Goal: Task Accomplishment & Management: Manage account settings

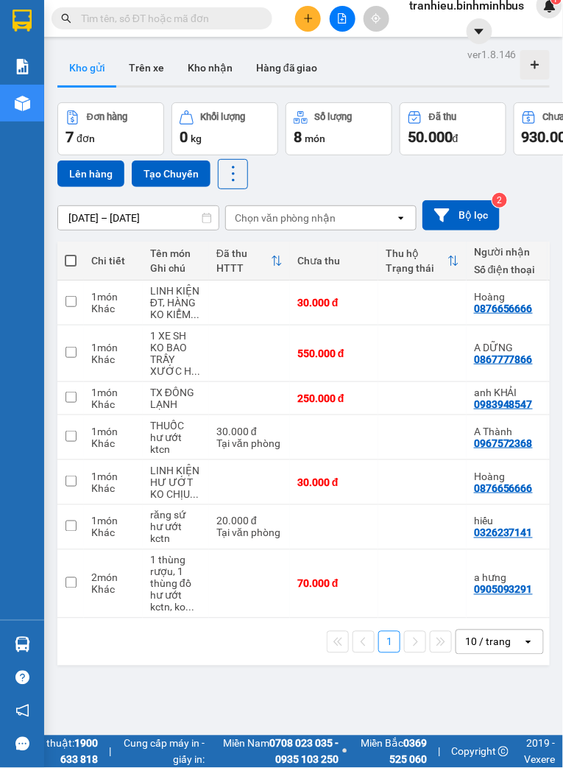
click at [392, 180] on div "Đơn hàng 7 đơn Khối lượng 0 kg Số lượng 8 món Đã thu 50.000 đ Chưa thu 930.000 …" at bounding box center [303, 145] width 493 height 87
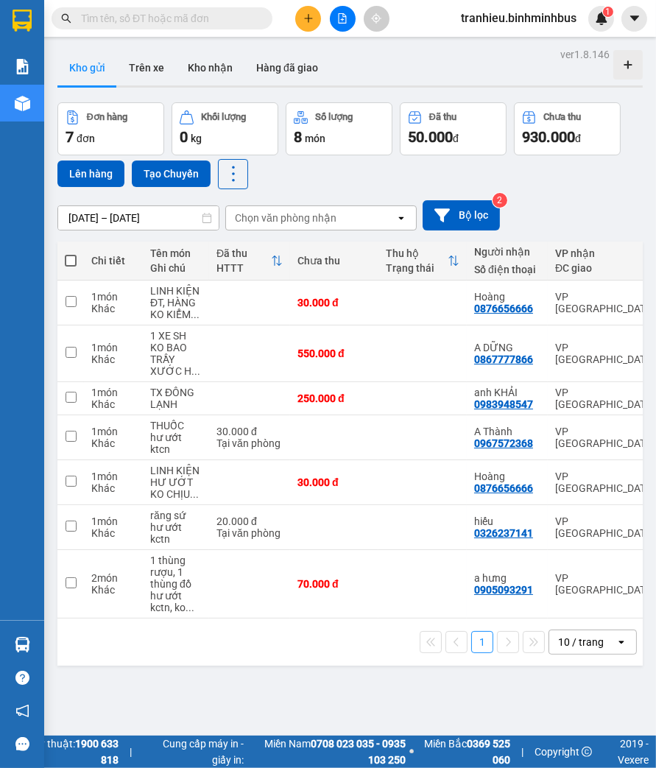
click at [562, 18] on span "tranhieu.binhminhbus" at bounding box center [518, 18] width 139 height 18
click at [503, 40] on span "Đăng xuất" at bounding box center [524, 46] width 109 height 16
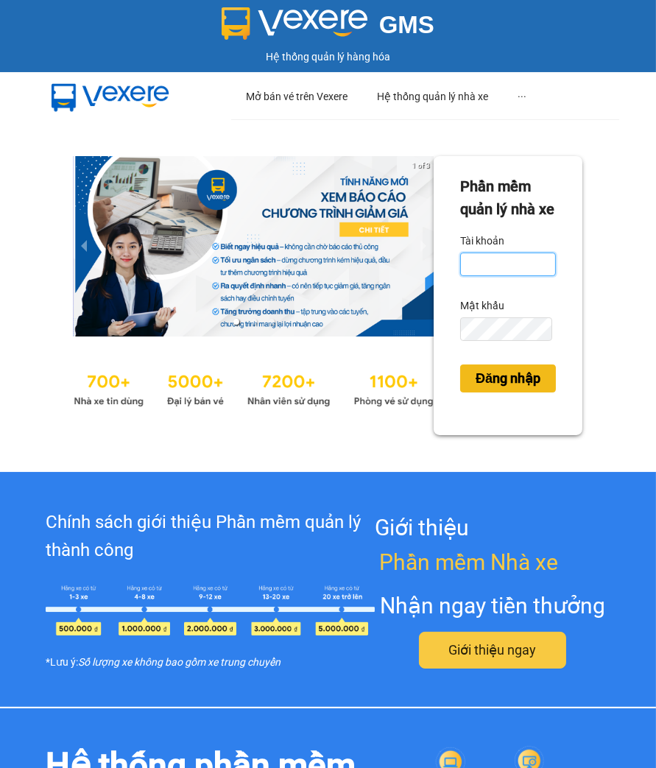
type input "tranhieu.binhminhbus"
click at [503, 389] on span "Đăng nhập" at bounding box center [508, 378] width 65 height 21
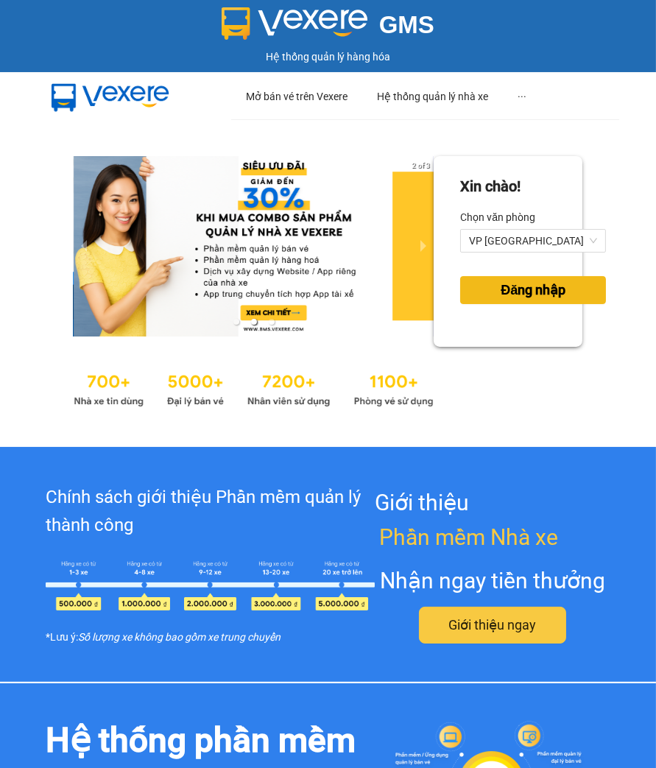
drag, startPoint x: 504, startPoint y: 295, endPoint x: 594, endPoint y: 347, distance: 103.5
click at [504, 294] on span "Đăng nhập" at bounding box center [533, 290] width 65 height 21
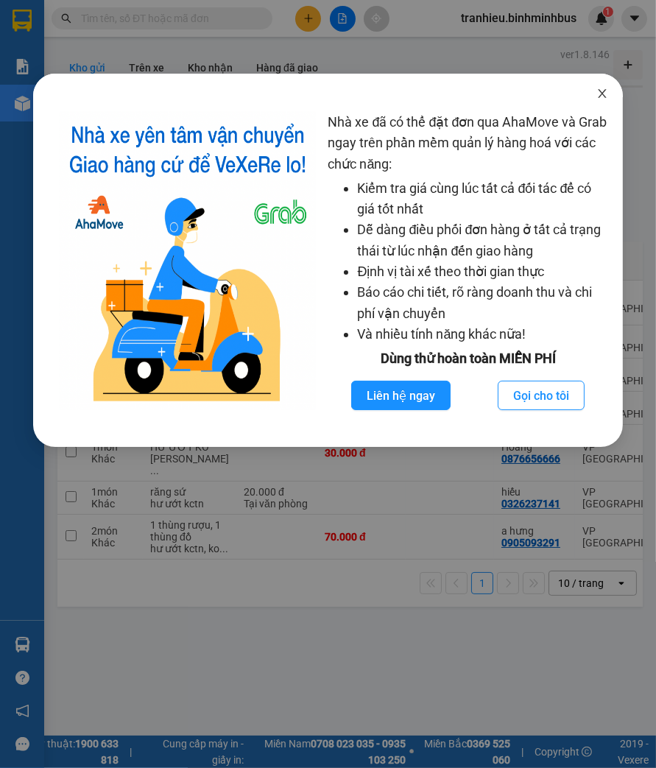
click at [601, 91] on icon "close" at bounding box center [602, 94] width 12 height 12
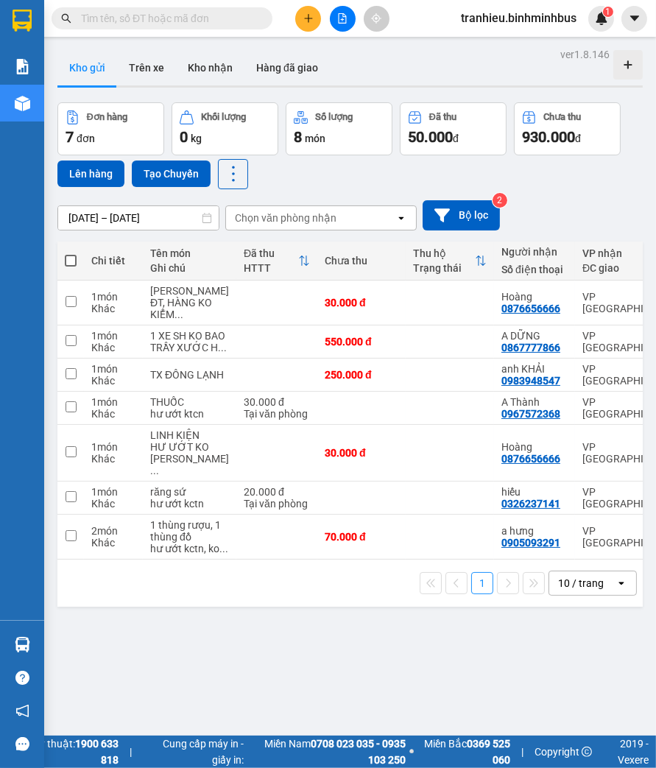
click at [158, 214] on input "[DATE] – [DATE]" at bounding box center [138, 218] width 160 height 24
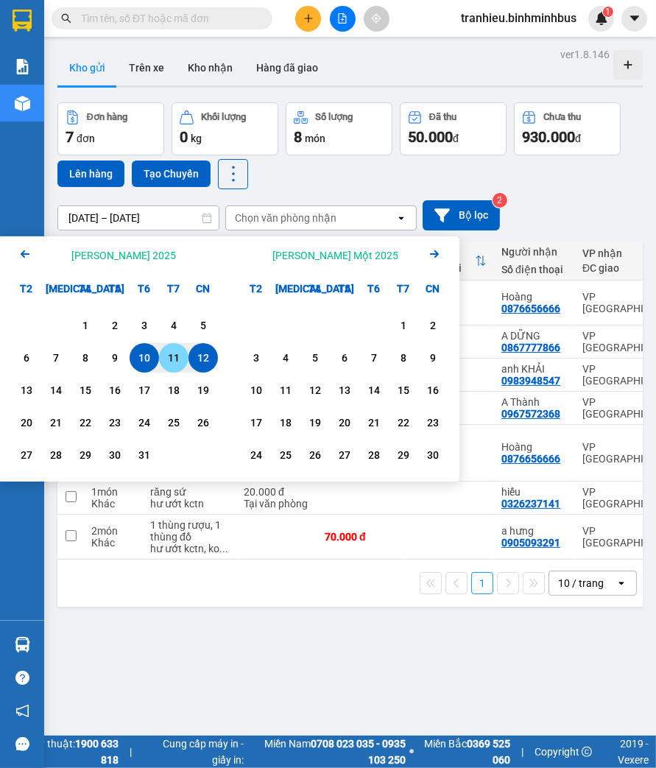
click at [174, 350] on div "11" at bounding box center [173, 358] width 21 height 18
click at [201, 350] on div "12" at bounding box center [203, 358] width 21 height 18
type input "[DATE] – [DATE]"
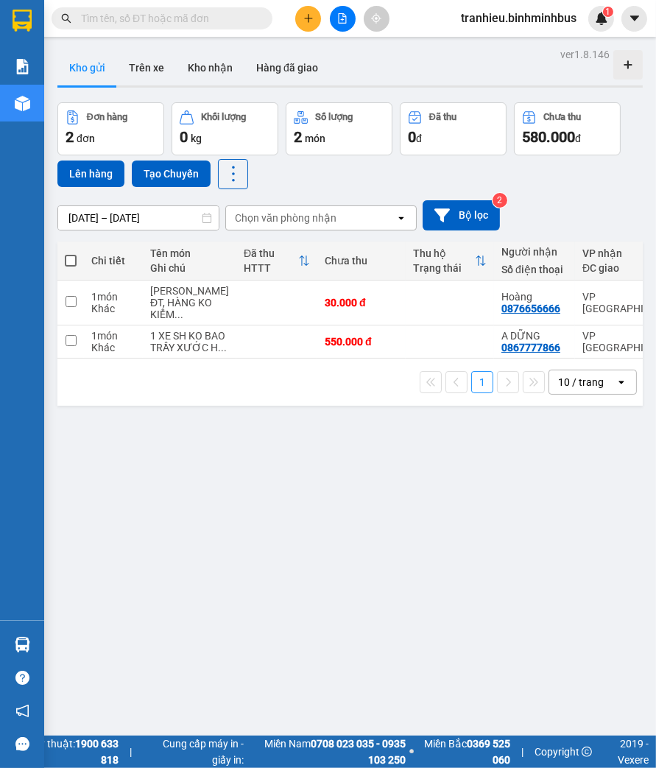
click at [322, 181] on div "Đơn hàng 2 đơn [PERSON_NAME] 0 kg Số [PERSON_NAME] 2 món Đã thu 0 [PERSON_NAME]…" at bounding box center [349, 145] width 585 height 87
click at [539, 18] on span "tranhieu.binhminhbus" at bounding box center [518, 18] width 139 height 18
click at [526, 48] on span "Đăng xuất" at bounding box center [524, 46] width 109 height 16
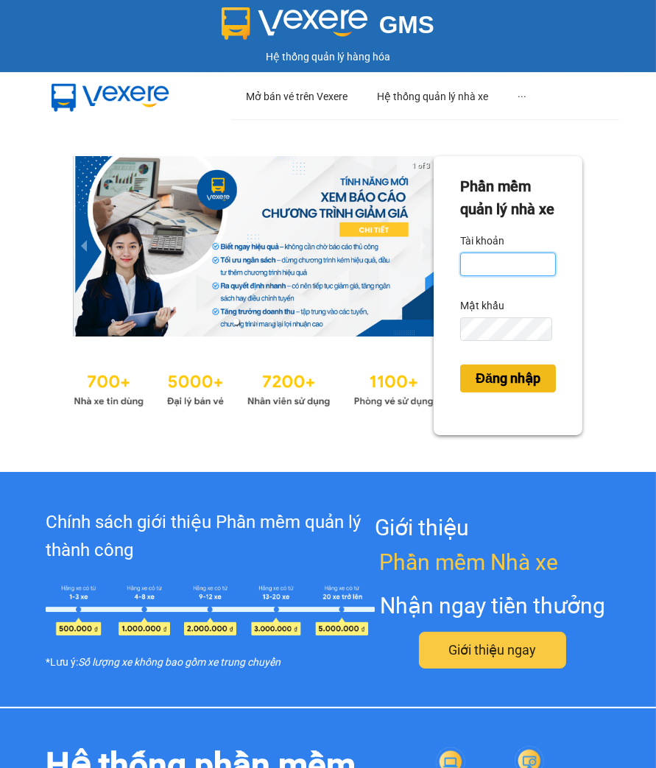
type input "tranhieu.binhminhbus"
drag, startPoint x: 497, startPoint y: 400, endPoint x: 479, endPoint y: 303, distance: 99.5
click at [495, 389] on span "Đăng nhập" at bounding box center [508, 378] width 65 height 21
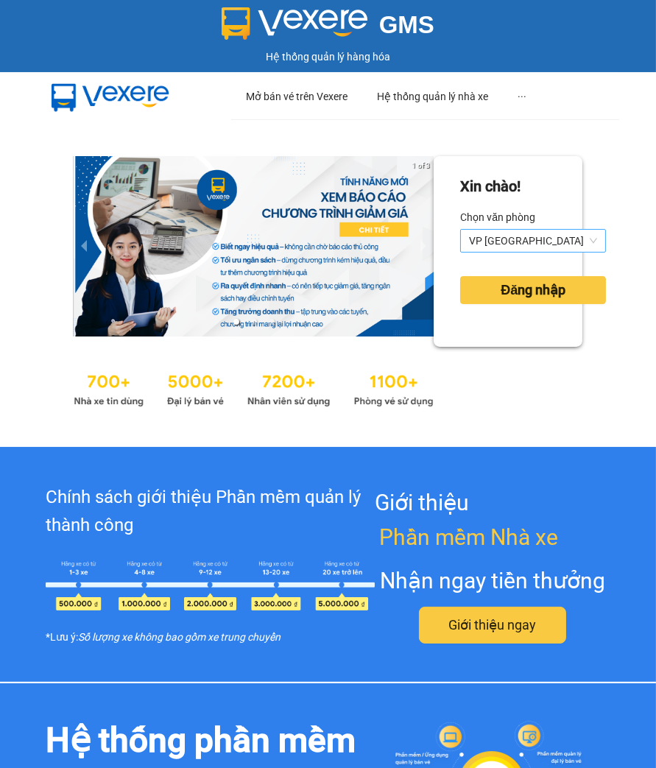
drag, startPoint x: 510, startPoint y: 231, endPoint x: 513, endPoint y: 217, distance: 14.3
click at [510, 230] on span "VP [GEOGRAPHIC_DATA]" at bounding box center [533, 241] width 128 height 22
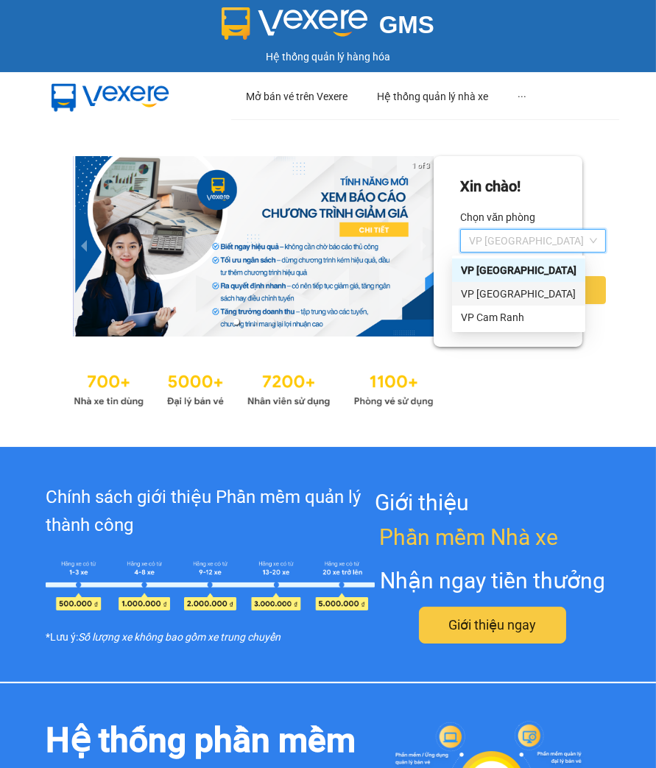
click at [495, 288] on div "VP [GEOGRAPHIC_DATA]" at bounding box center [519, 294] width 116 height 16
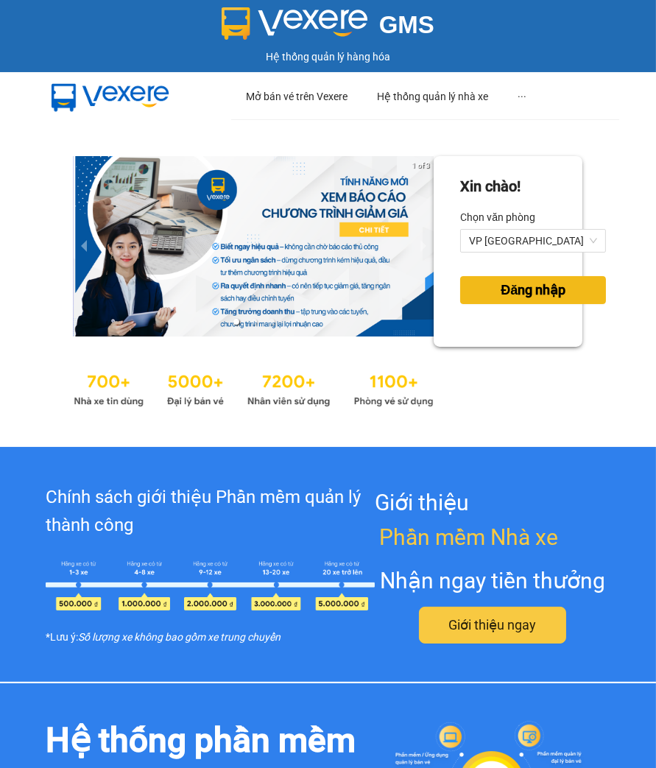
click at [501, 288] on span "Đăng nhập" at bounding box center [533, 290] width 65 height 21
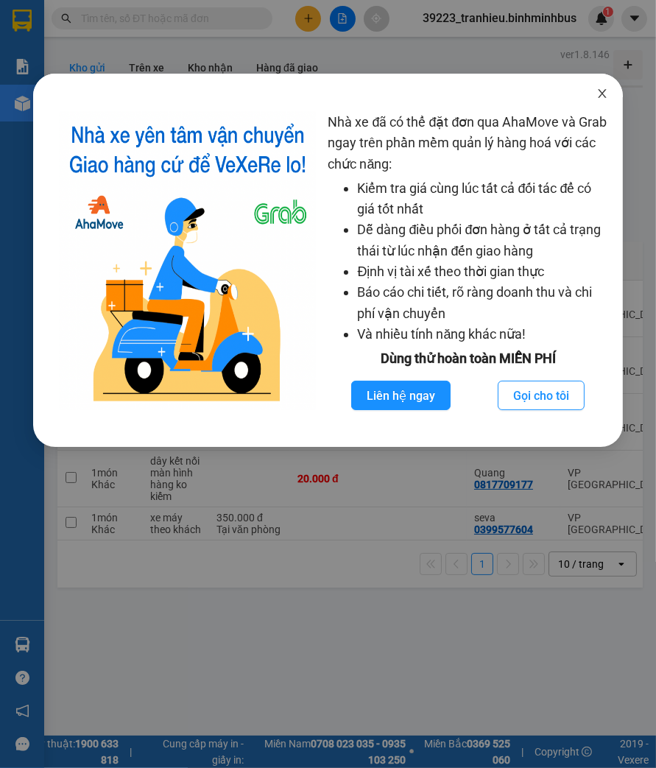
click at [600, 93] on icon "close" at bounding box center [602, 94] width 12 height 12
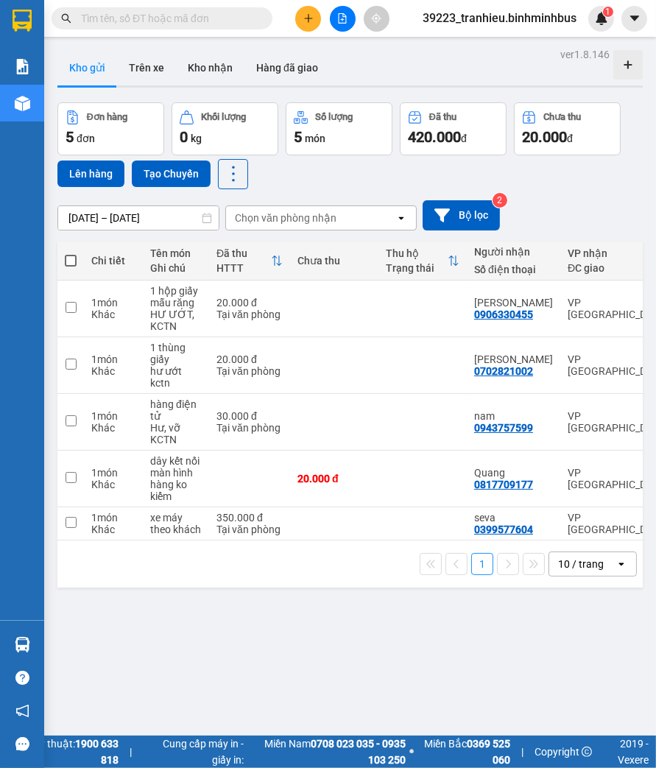
click at [116, 219] on input "[DATE] – [DATE]" at bounding box center [138, 218] width 160 height 24
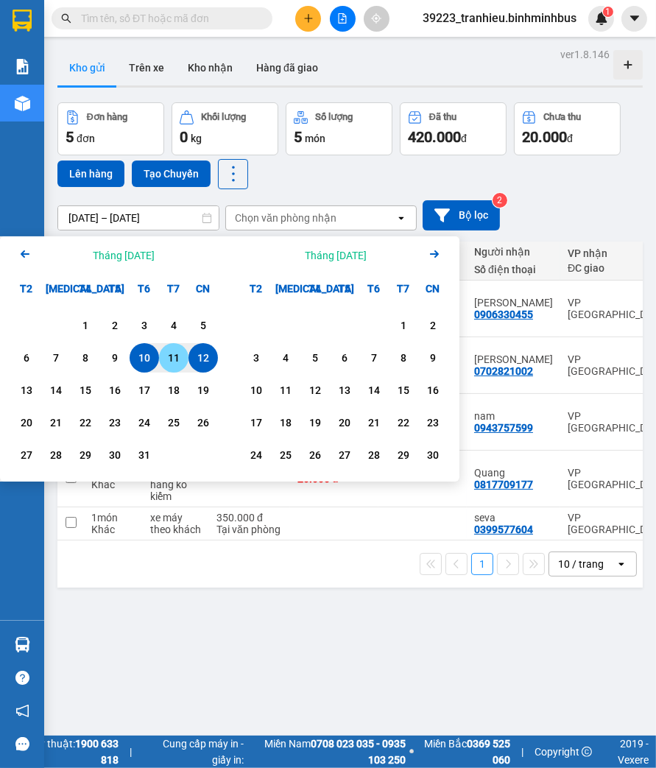
click at [177, 359] on div "11" at bounding box center [173, 358] width 21 height 18
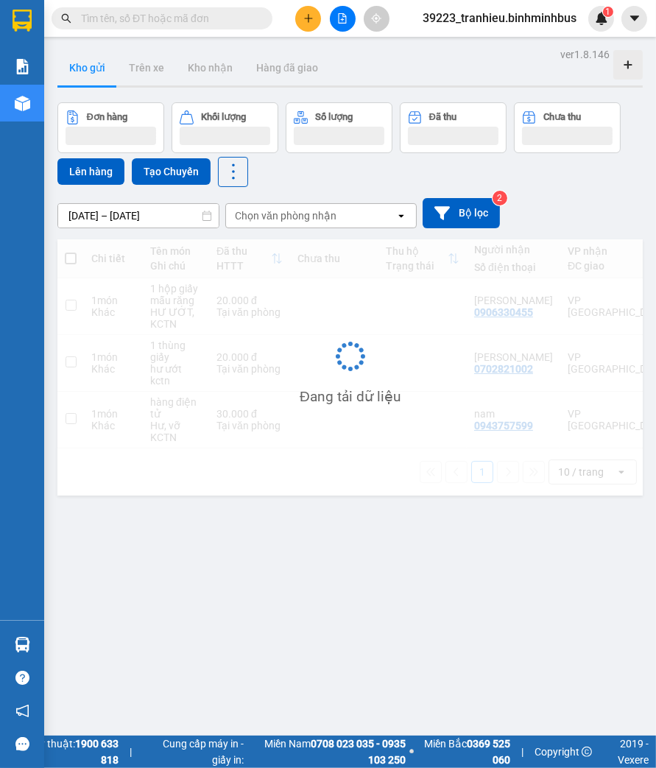
click at [149, 217] on input "11/10/2025 – 11/10/2025" at bounding box center [138, 216] width 160 height 24
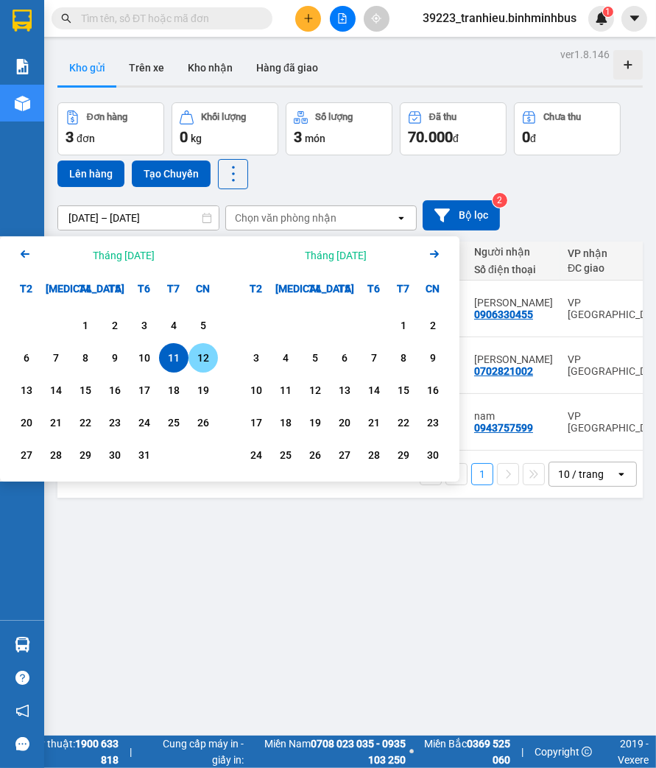
click at [203, 357] on div "12" at bounding box center [203, 358] width 21 height 18
click at [172, 355] on div "11" at bounding box center [173, 358] width 21 height 18
type input "[DATE] – [DATE]"
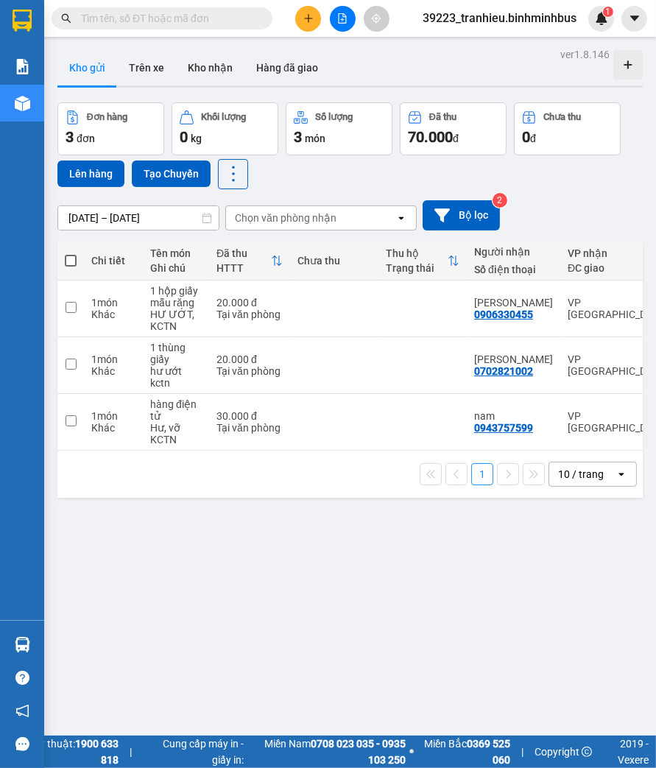
drag, startPoint x: 146, startPoint y: 568, endPoint x: 135, endPoint y: 563, distance: 11.2
click at [146, 565] on div "ver 1.8.146 Kho gửi Trên xe Kho nhận Hàng đã giao Đơn hàng 3 đơn Khối lượng 0 k…" at bounding box center [350, 428] width 597 height 768
drag, startPoint x: 308, startPoint y: 673, endPoint x: 270, endPoint y: 673, distance: 37.5
click at [306, 674] on div "ver 1.8.146 Kho gửi Trên xe Kho nhận Hàng đã giao Đơn hàng 3 đơn Khối lượng 0 k…" at bounding box center [350, 428] width 597 height 768
click at [538, 15] on span "39223_tranhieu.binhminhbus" at bounding box center [499, 18] width 177 height 18
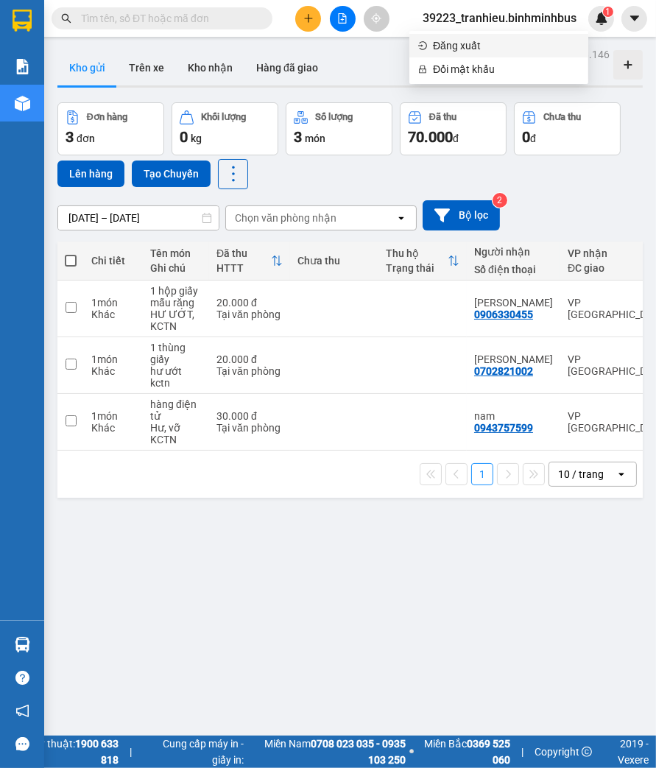
click at [514, 40] on span "Đăng xuất" at bounding box center [506, 46] width 147 height 16
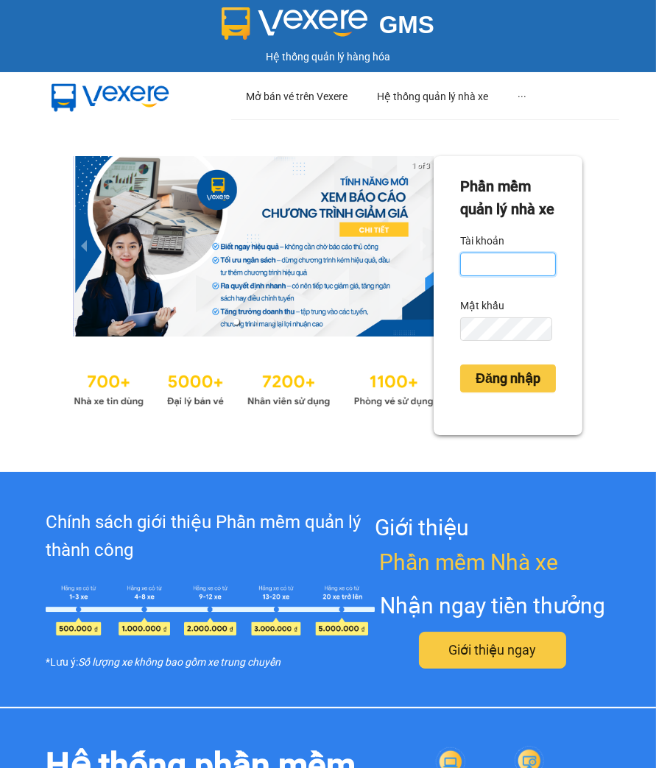
type input "tranhieu.binhminhbus"
click at [504, 389] on span "Đăng nhập" at bounding box center [508, 378] width 65 height 21
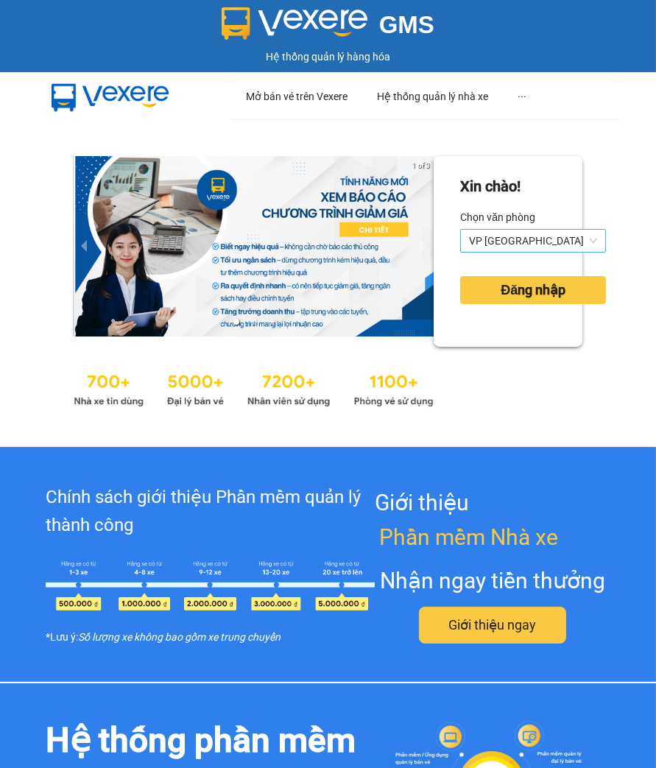
click at [494, 241] on span "VP [GEOGRAPHIC_DATA]" at bounding box center [533, 241] width 128 height 22
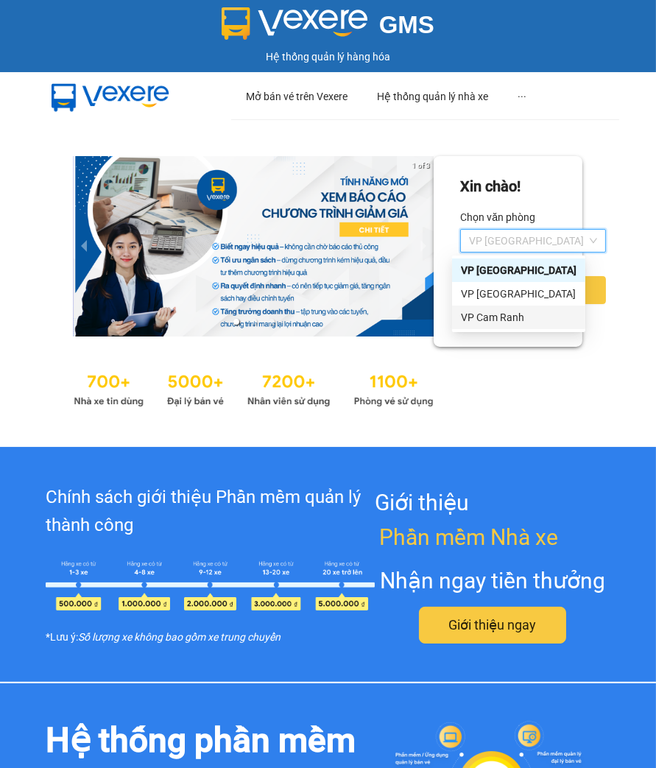
click at [484, 320] on div "VP Cam Ranh" at bounding box center [519, 317] width 116 height 16
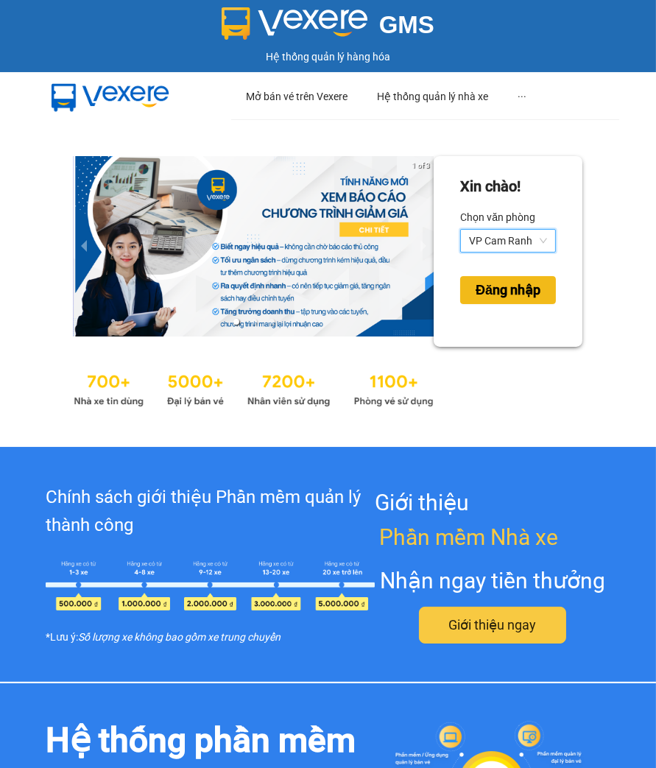
click at [489, 288] on span "Đăng nhập" at bounding box center [508, 290] width 65 height 21
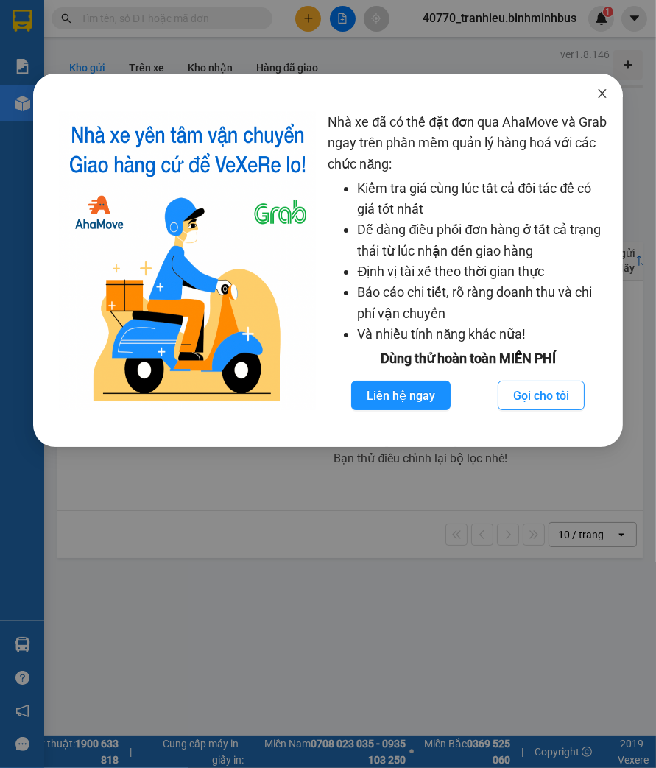
click at [604, 93] on icon "close" at bounding box center [602, 94] width 12 height 12
